Goal: Task Accomplishment & Management: Use online tool/utility

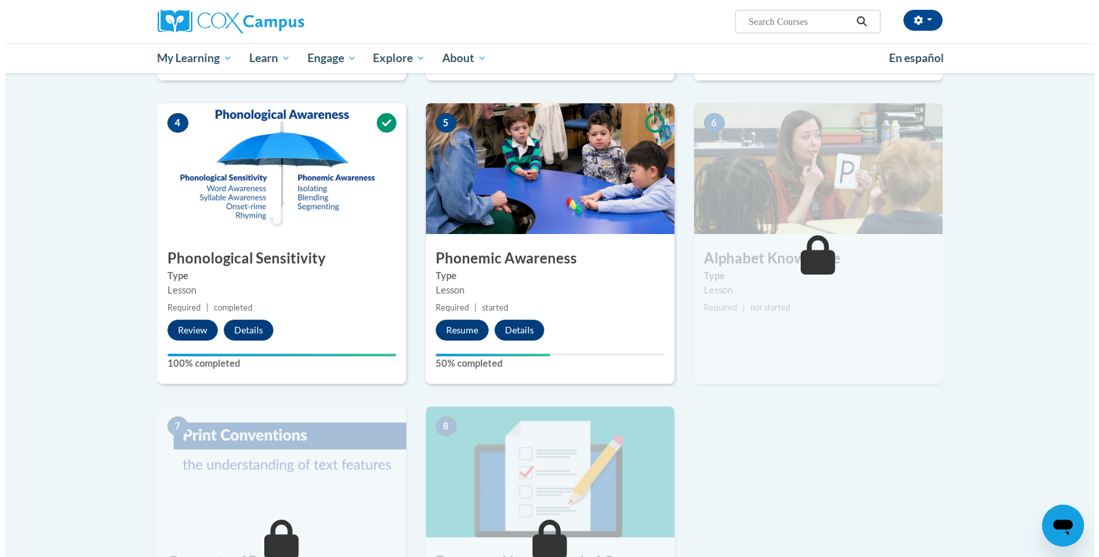
scroll to position [561, 0]
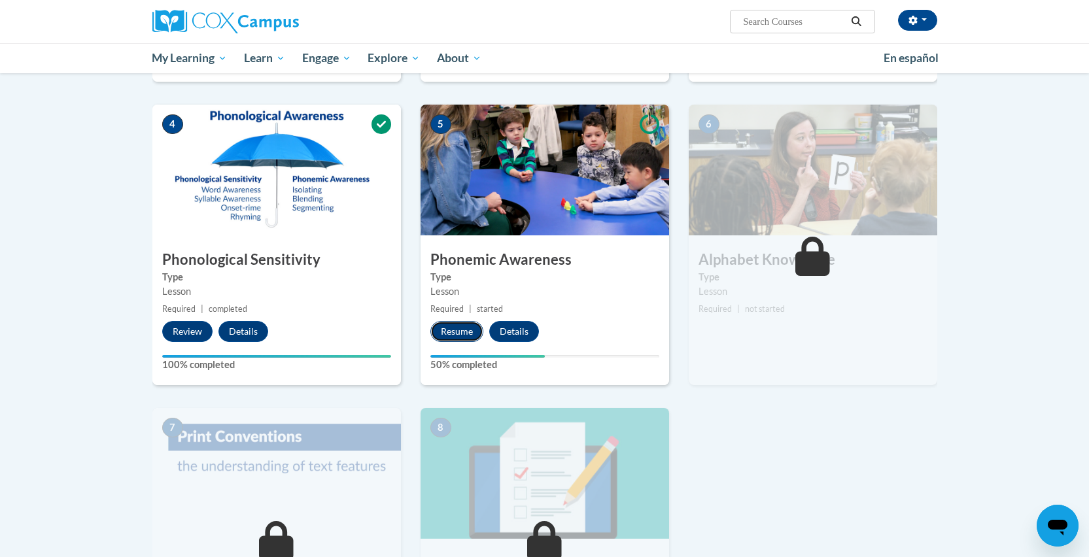
click at [457, 326] on button "Resume" at bounding box center [456, 331] width 53 height 21
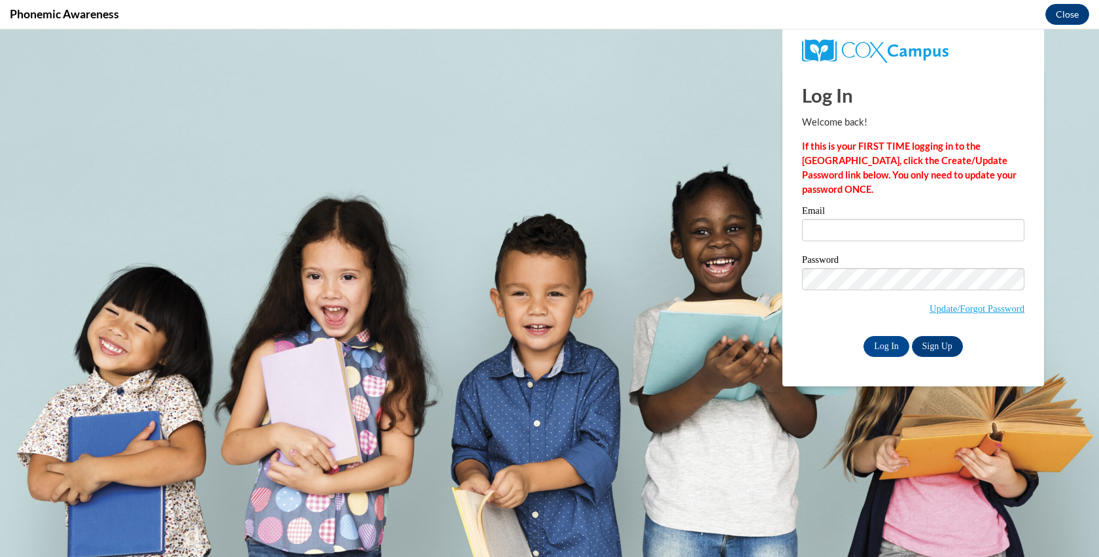
scroll to position [0, 0]
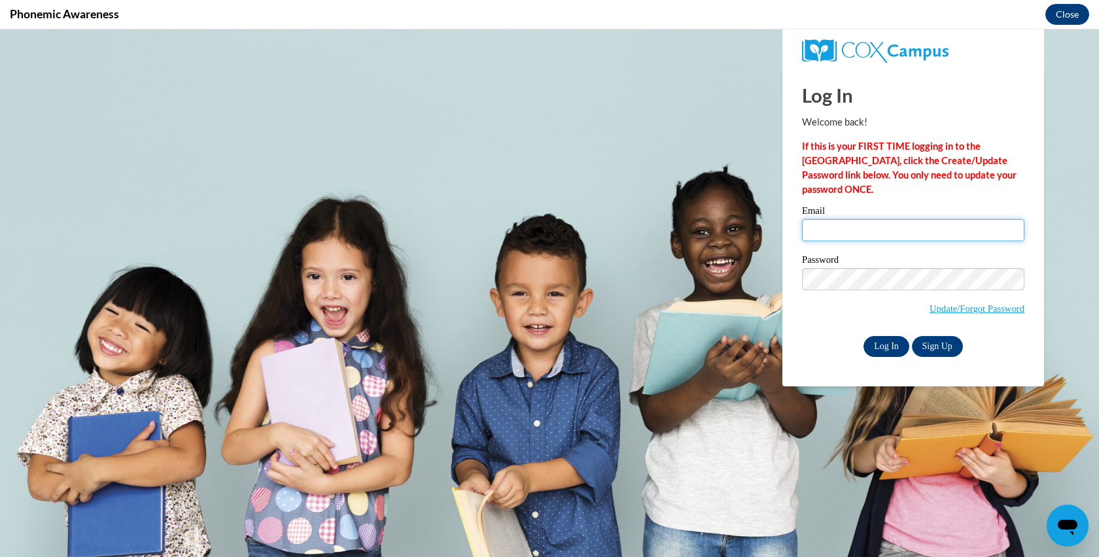
type input "mbrooks@child-focus.org"
click at [897, 348] on input "Log In" at bounding box center [886, 346] width 46 height 21
